Goal: Transaction & Acquisition: Purchase product/service

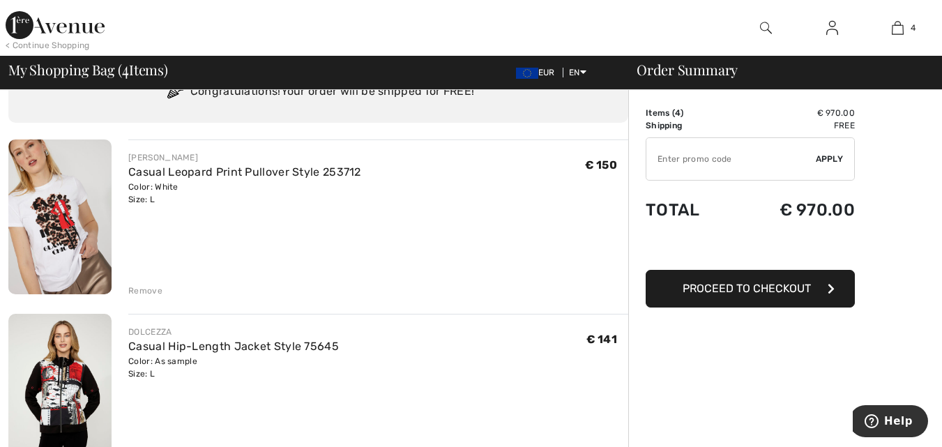
scroll to position [45, 0]
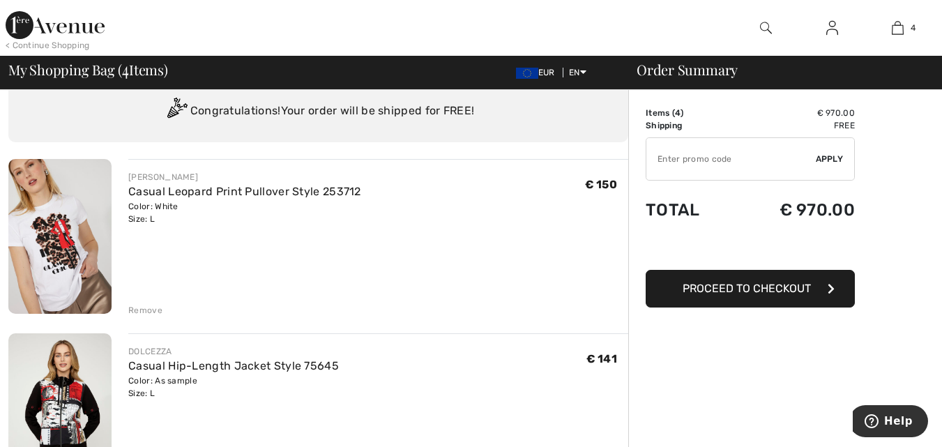
click at [729, 289] on span "Proceed to Checkout" at bounding box center [747, 288] width 128 height 13
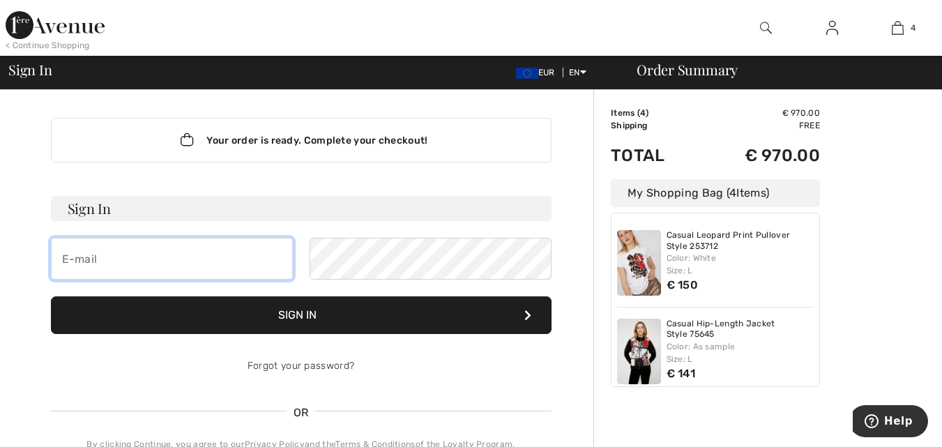
click at [96, 261] on input "email" at bounding box center [172, 259] width 242 height 42
type input "[EMAIL_ADDRESS][DOMAIN_NAME]"
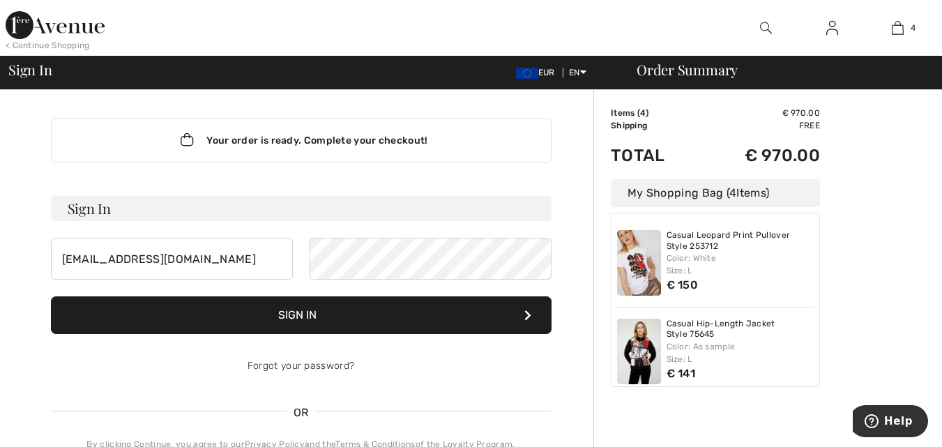
click at [301, 314] on button "Sign In" at bounding box center [301, 315] width 501 height 38
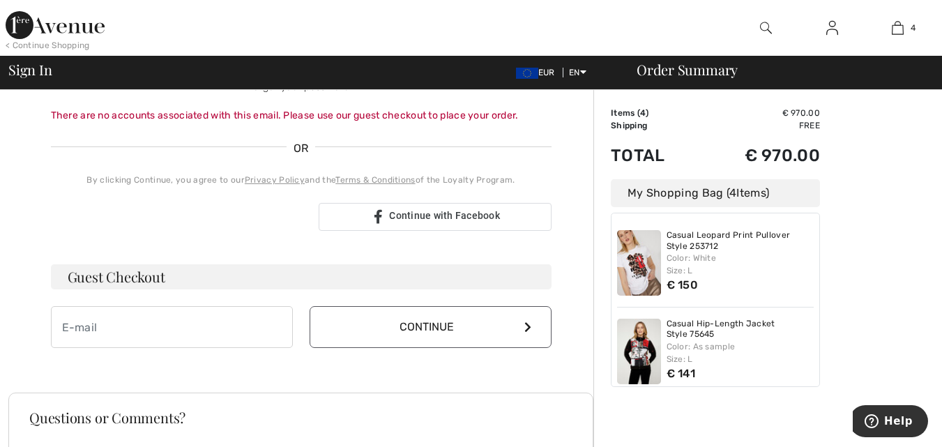
scroll to position [335, 0]
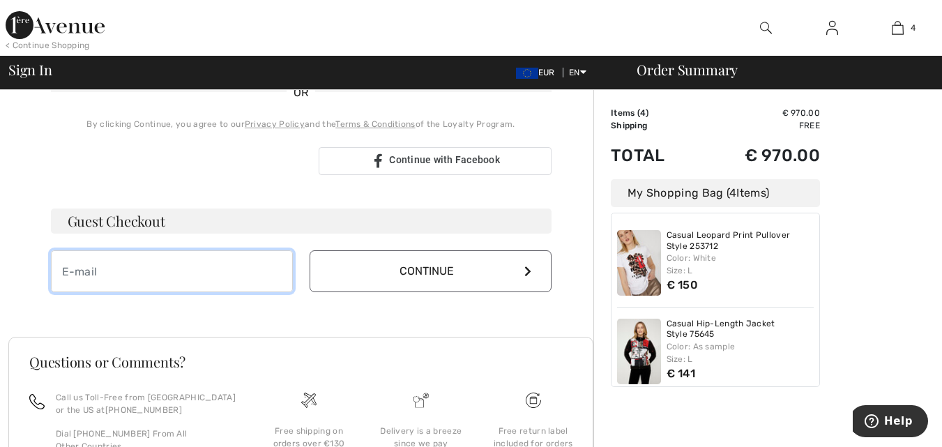
click at [79, 275] on input "email" at bounding box center [172, 271] width 242 height 42
type input "golosh@netvision.net.il"
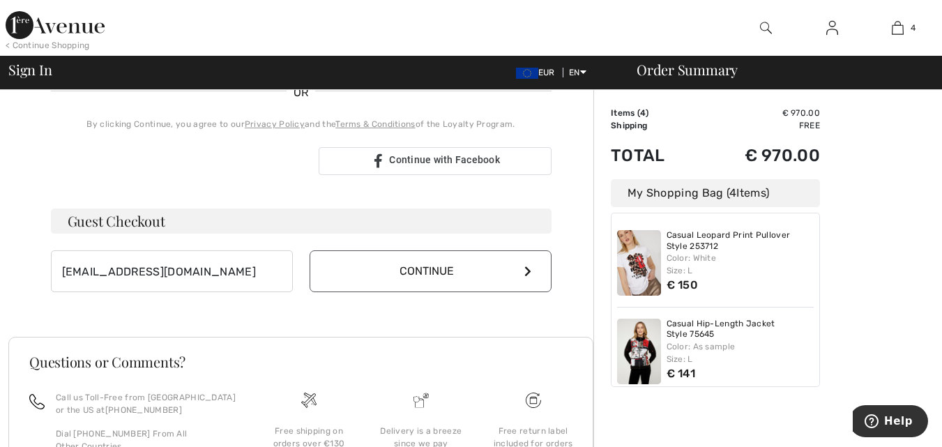
click at [524, 270] on icon at bounding box center [527, 271] width 7 height 11
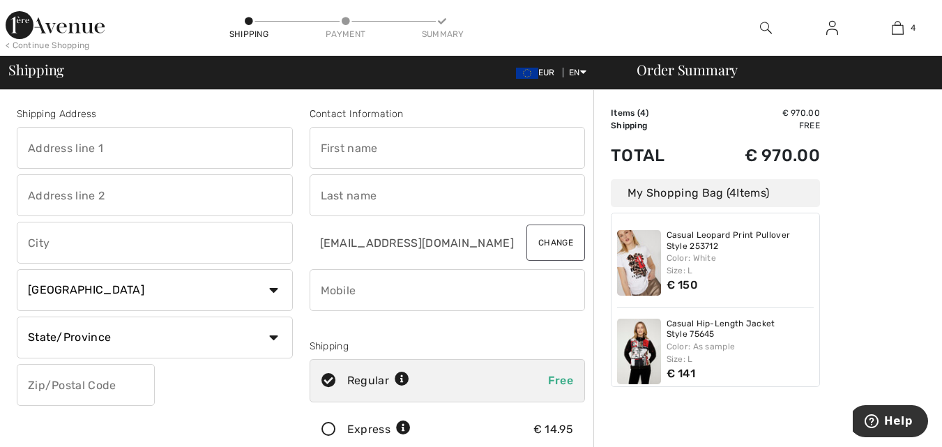
click at [54, 151] on input "text" at bounding box center [155, 148] width 276 height 42
type input "27, Ehud street"
type input "Tel Aviv"
select select "IL"
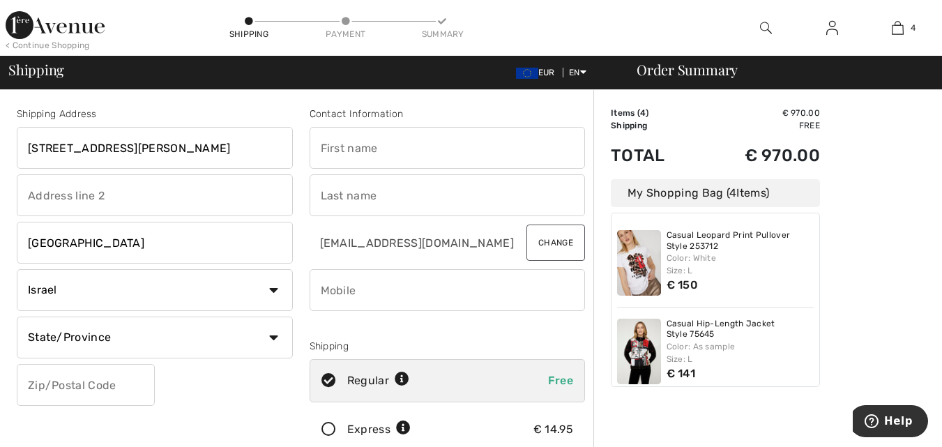
type input "6993627"
type input "Hava"
type input "Golos"
type input "0544262334"
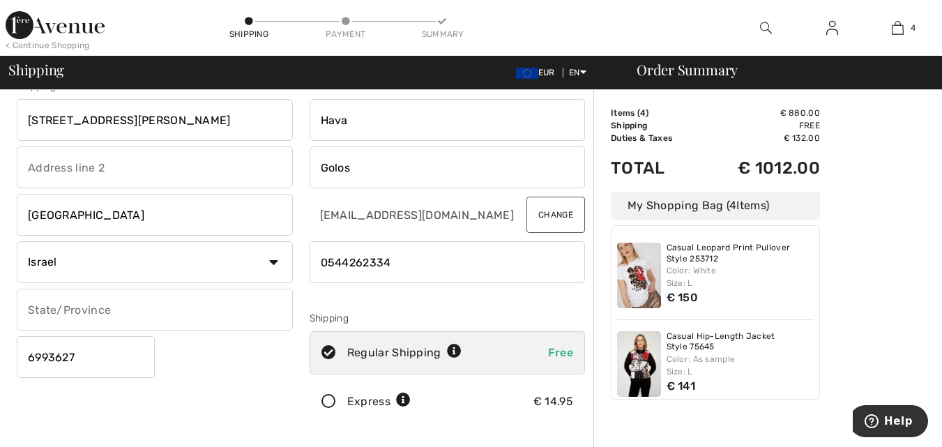
scroll to position [75, 0]
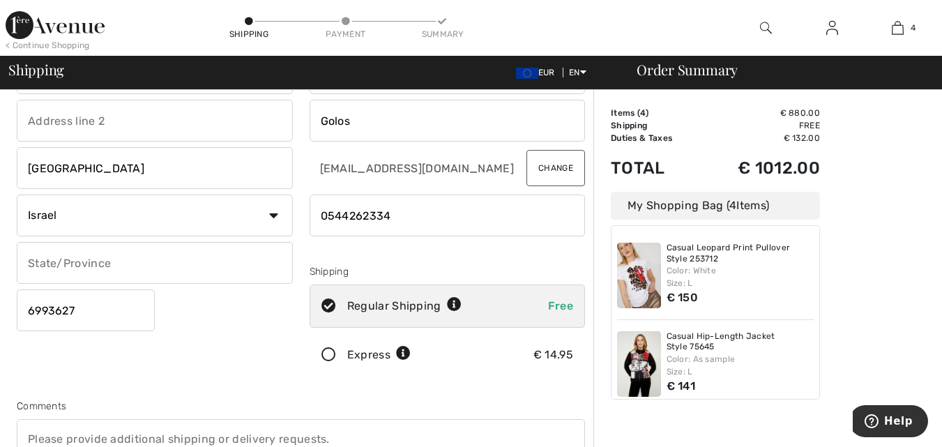
click at [328, 352] on icon at bounding box center [328, 355] width 37 height 15
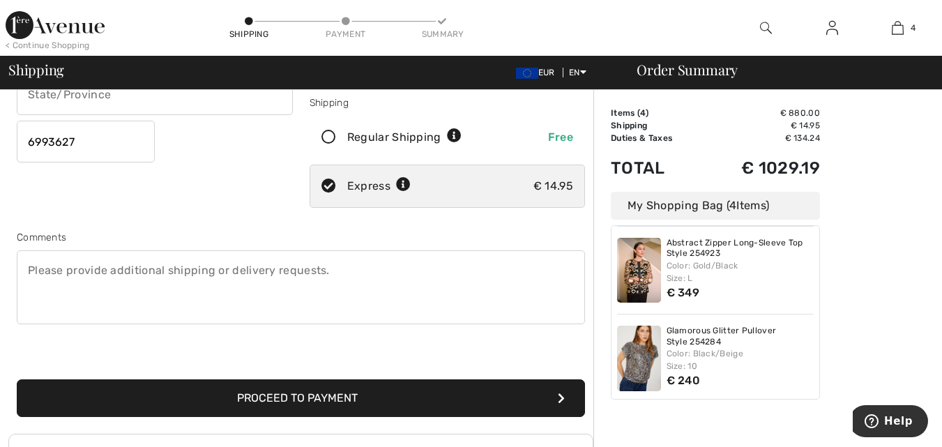
scroll to position [185, 0]
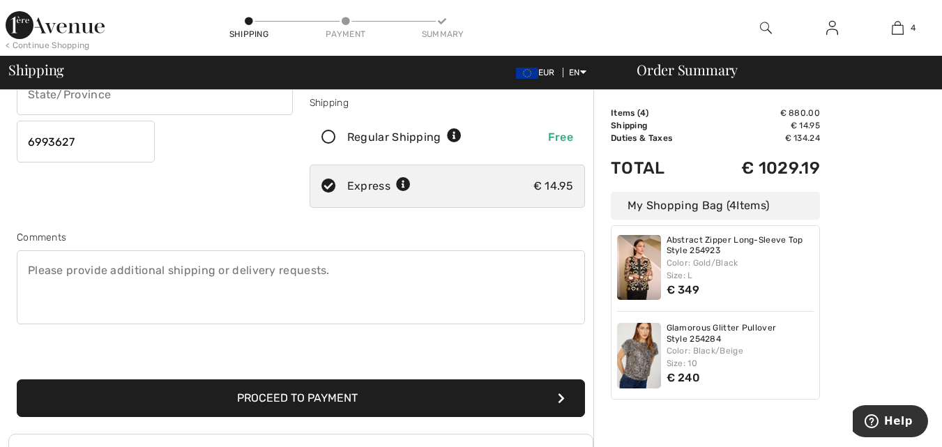
click at [315, 397] on button "Proceed to Payment" at bounding box center [301, 398] width 568 height 38
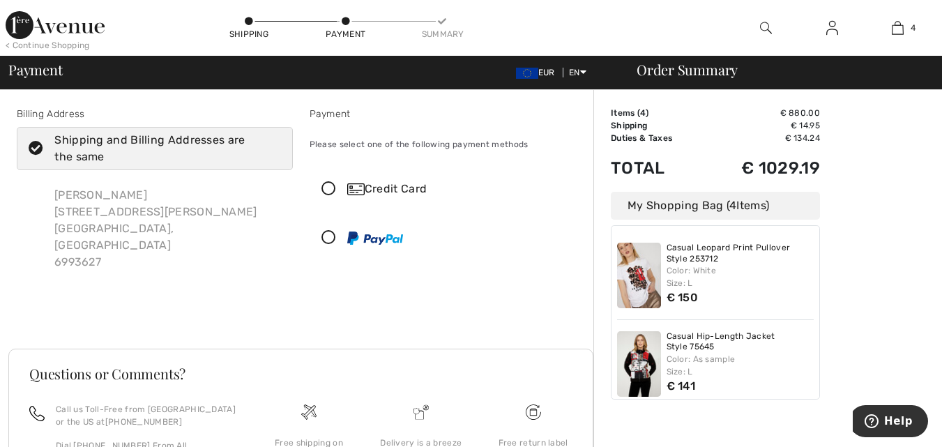
click at [326, 189] on icon at bounding box center [328, 189] width 37 height 15
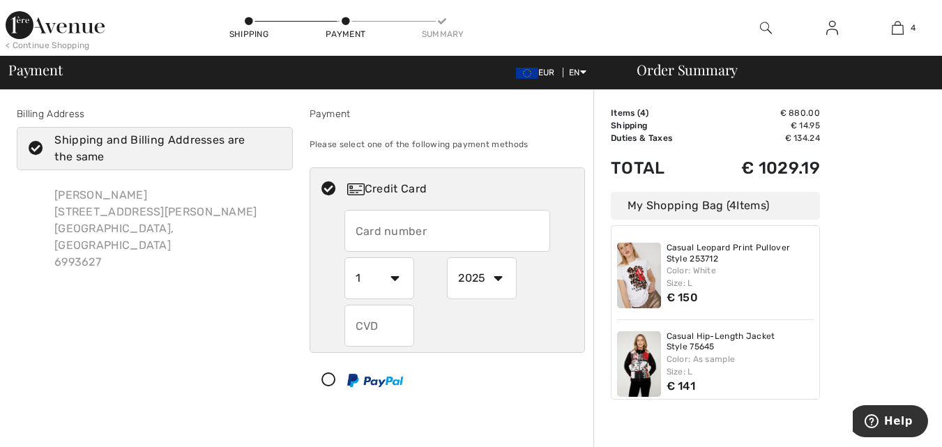
click at [538, 232] on input "text" at bounding box center [447, 231] width 206 height 42
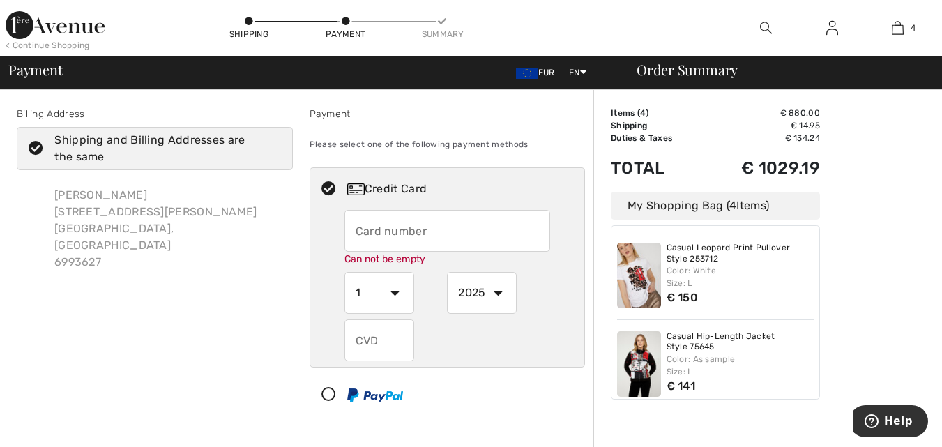
type input "5451341700162432"
select select "6"
select select "2027"
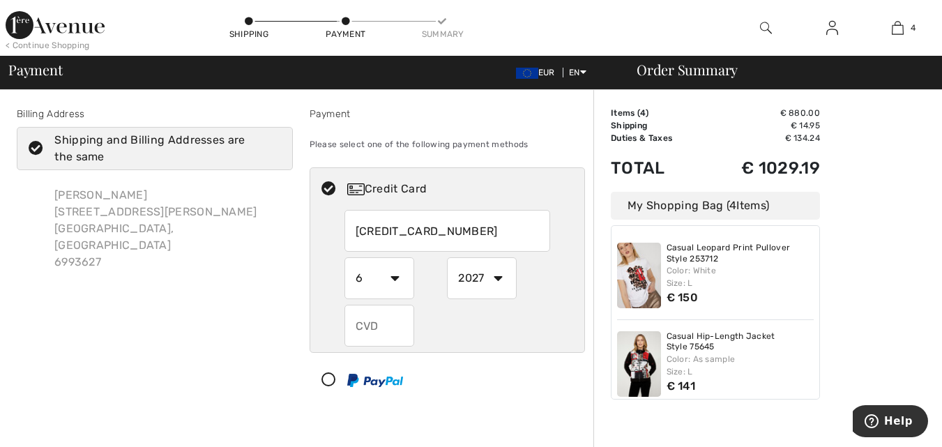
click at [360, 324] on input "text" at bounding box center [379, 326] width 70 height 42
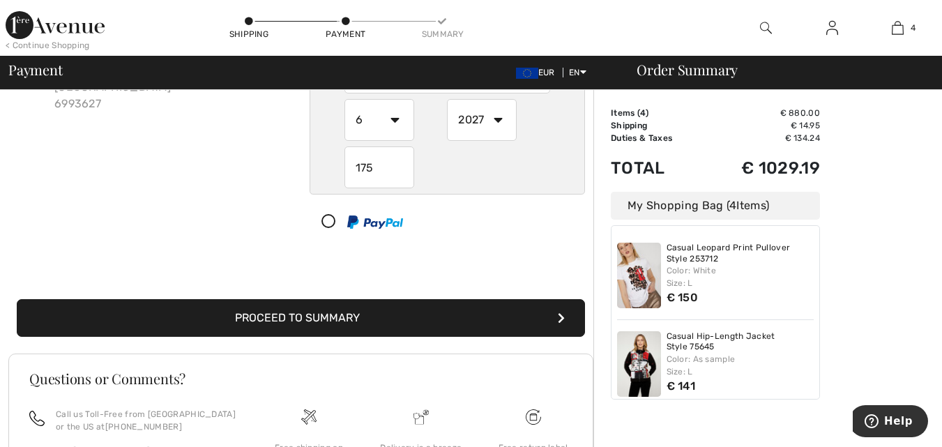
scroll to position [223, 0]
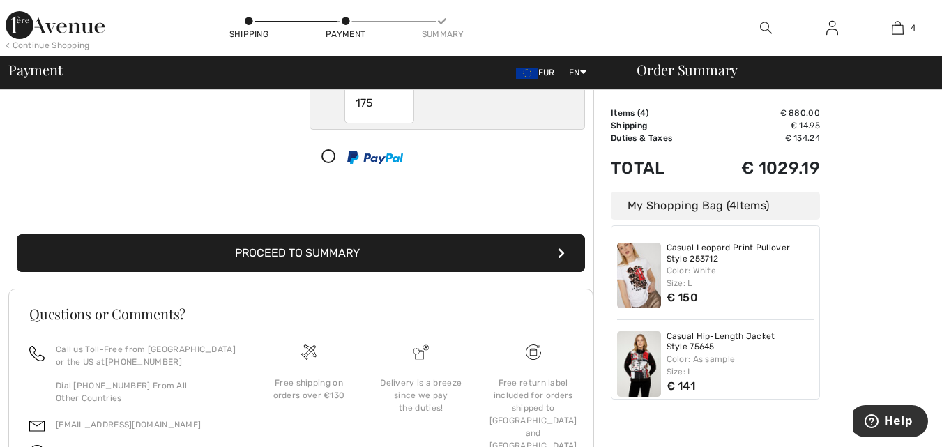
type input "175"
click at [294, 243] on button "Proceed to Summary" at bounding box center [301, 253] width 568 height 38
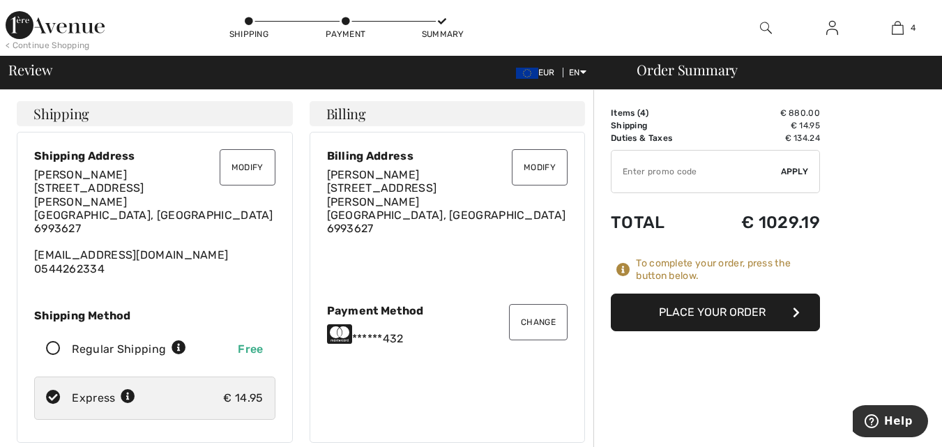
click at [696, 310] on button "Place Your Order" at bounding box center [715, 313] width 209 height 38
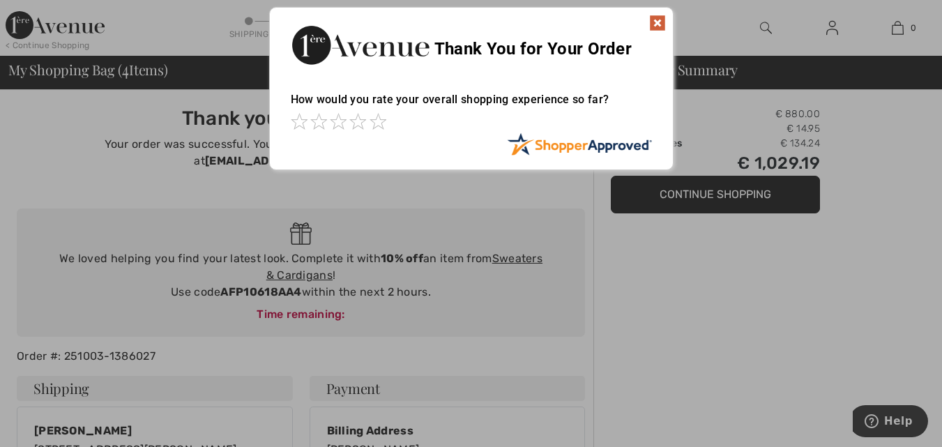
click at [657, 22] on img at bounding box center [657, 23] width 17 height 17
